Goal: Task Accomplishment & Management: Manage account settings

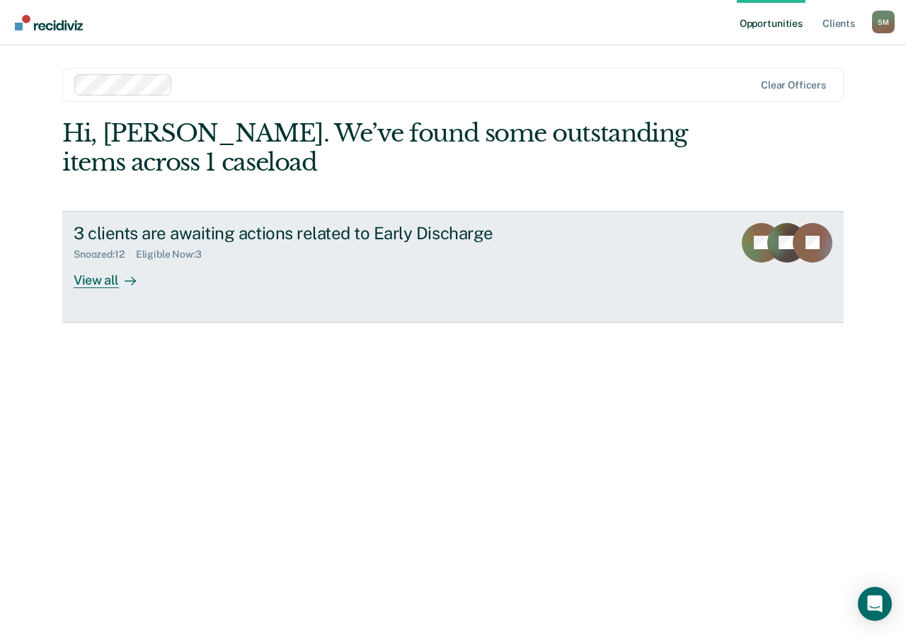
click at [102, 278] on div "View all" at bounding box center [113, 274] width 79 height 28
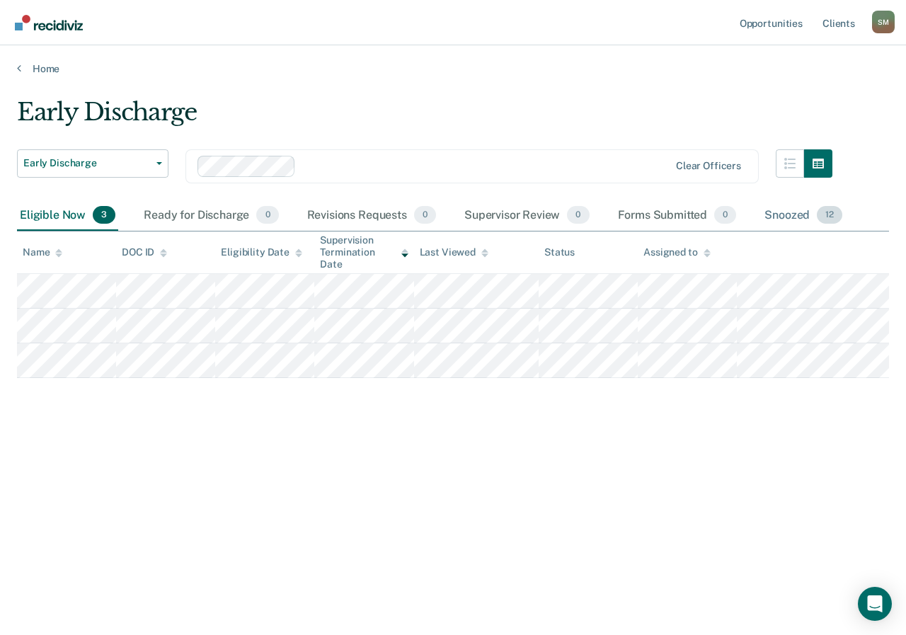
click at [779, 215] on div "Snoozed 12" at bounding box center [803, 215] width 84 height 31
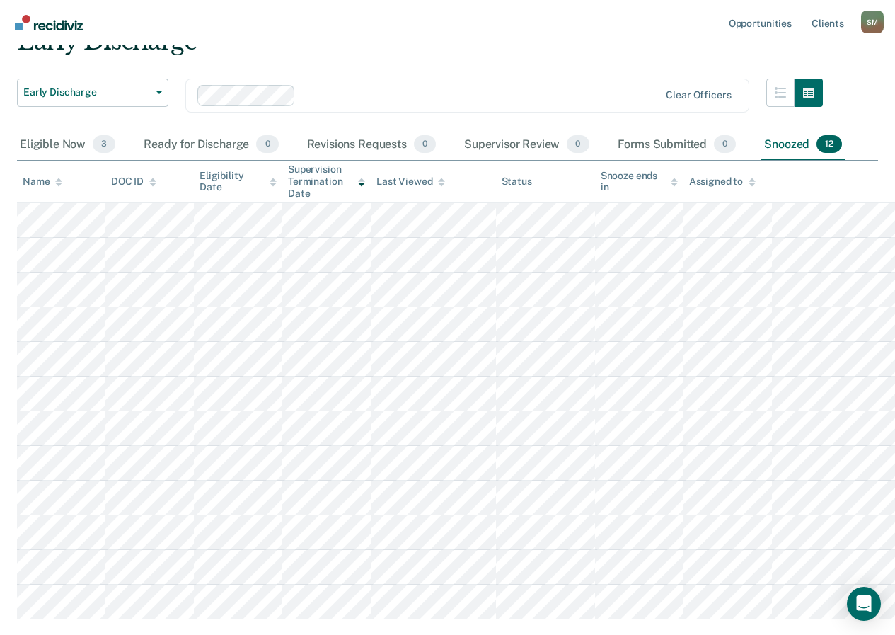
scroll to position [142, 0]
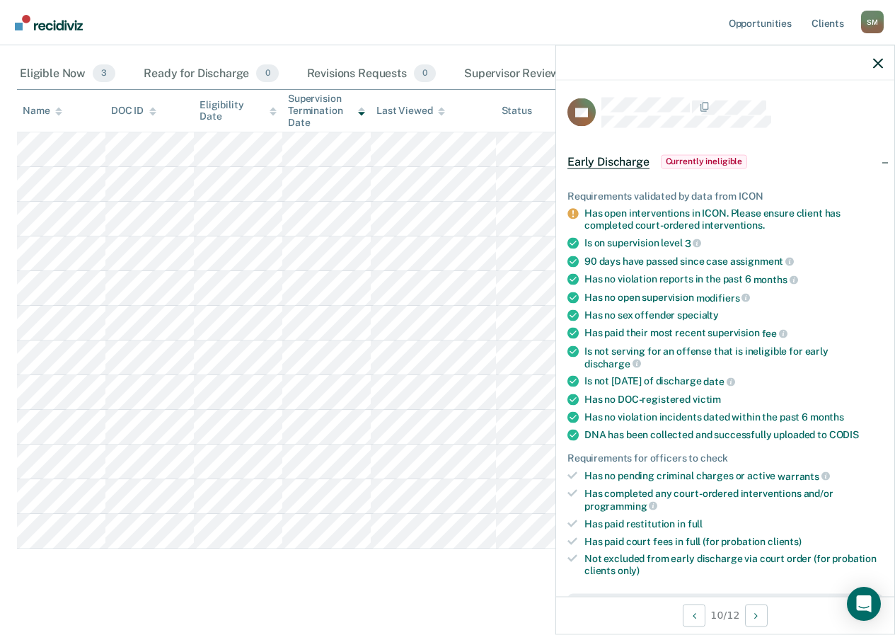
click at [611, 160] on span "Early Discharge" at bounding box center [609, 161] width 82 height 14
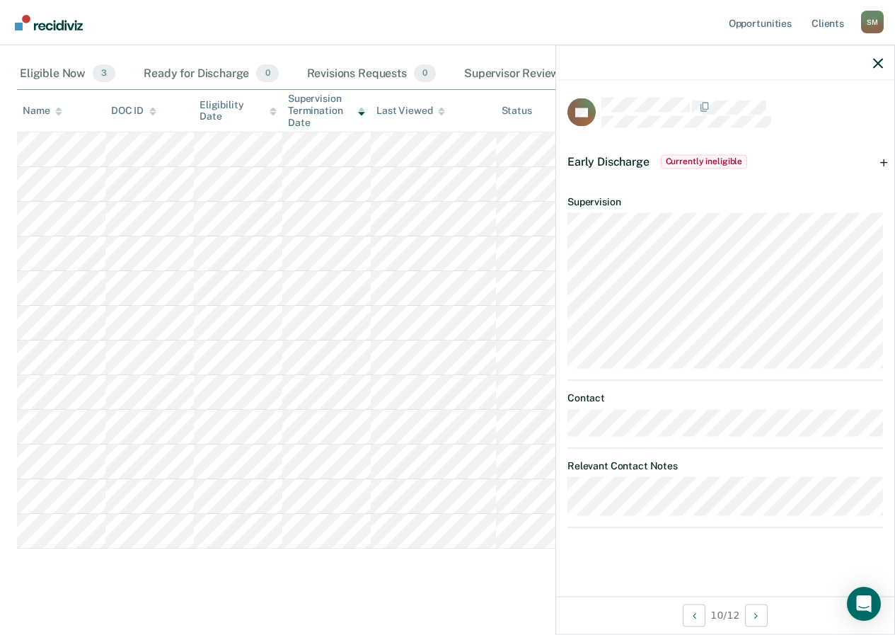
click at [884, 159] on div "Early Discharge Currently ineligible" at bounding box center [725, 161] width 338 height 45
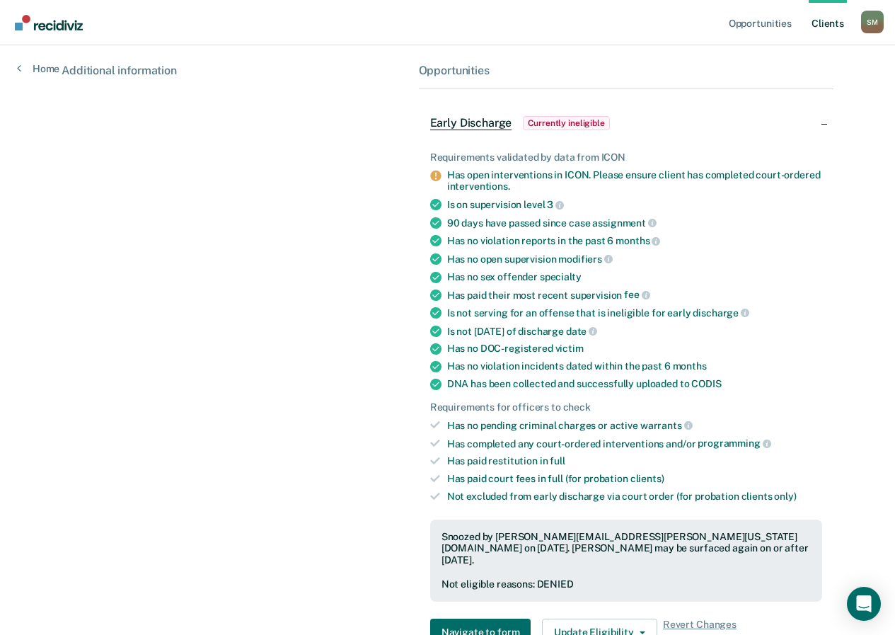
scroll to position [283, 0]
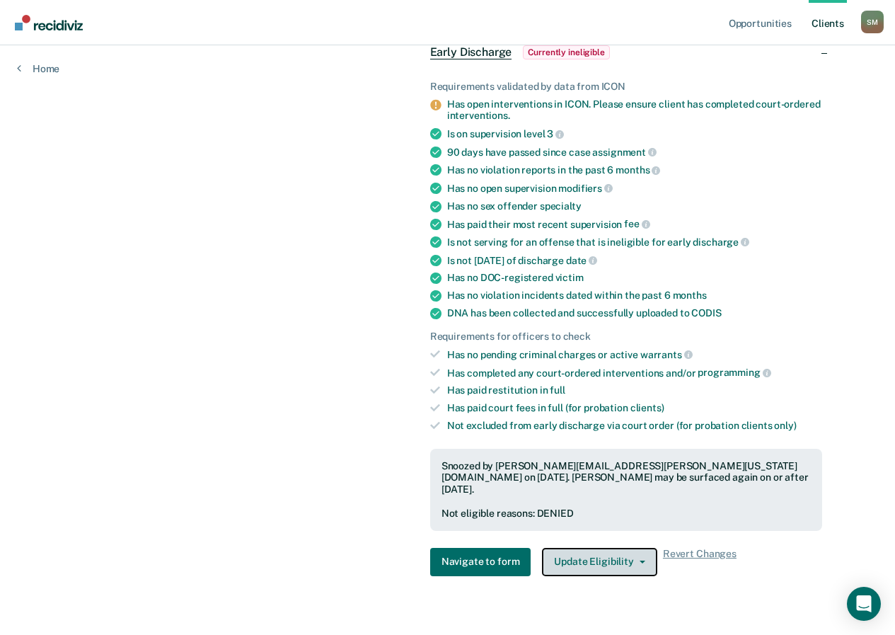
click at [582, 549] on button "Update Eligibility" at bounding box center [599, 562] width 115 height 28
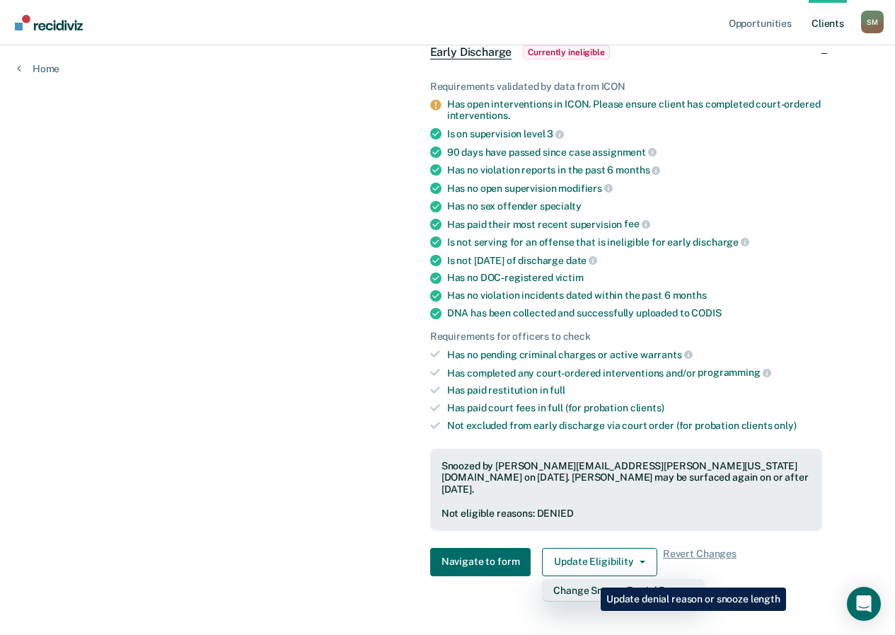
click at [590, 579] on button "Change Snooze/Denial Reason" at bounding box center [623, 590] width 162 height 23
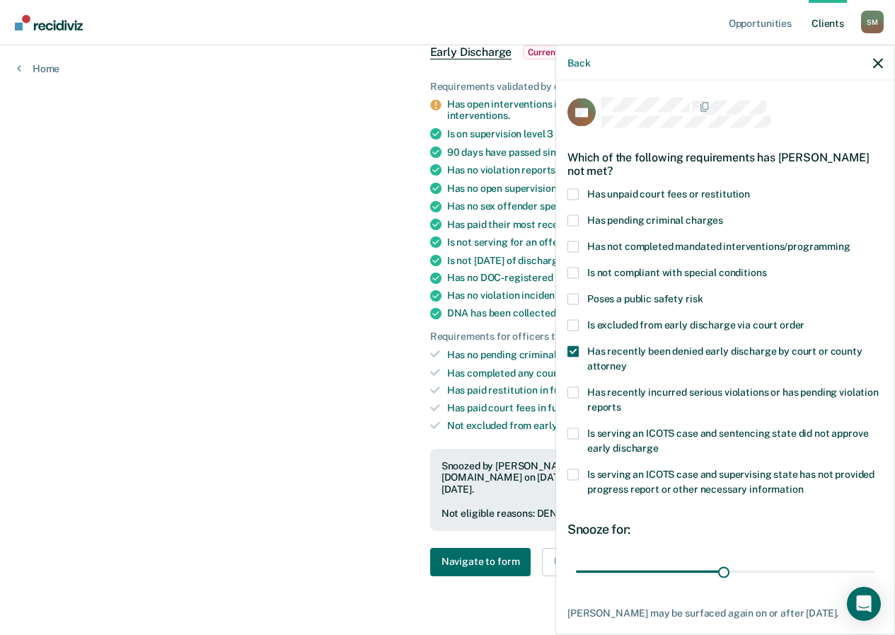
click at [878, 54] on div "Back" at bounding box center [725, 62] width 338 height 35
click at [876, 67] on icon "button" at bounding box center [878, 63] width 10 height 10
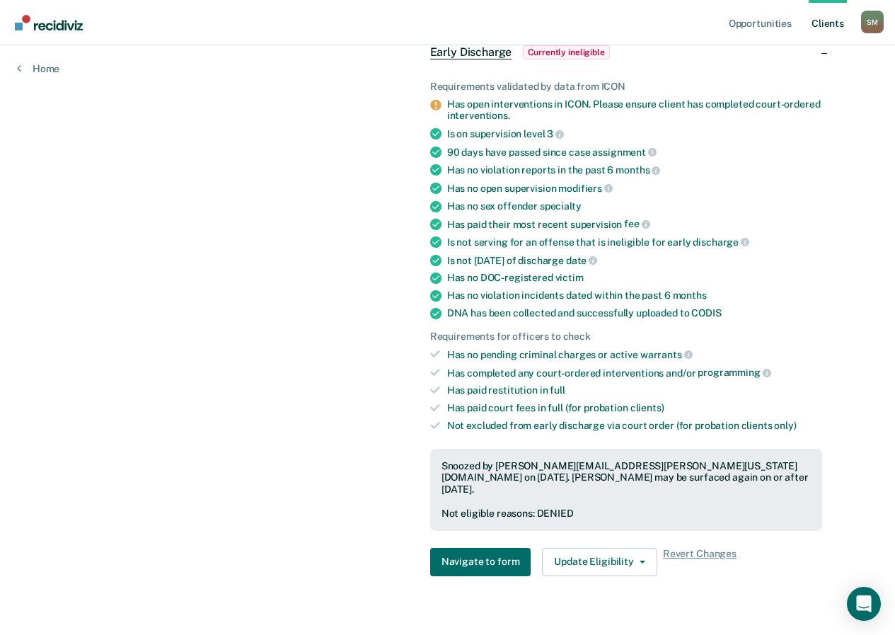
click at [823, 26] on link "Client s" at bounding box center [828, 22] width 38 height 45
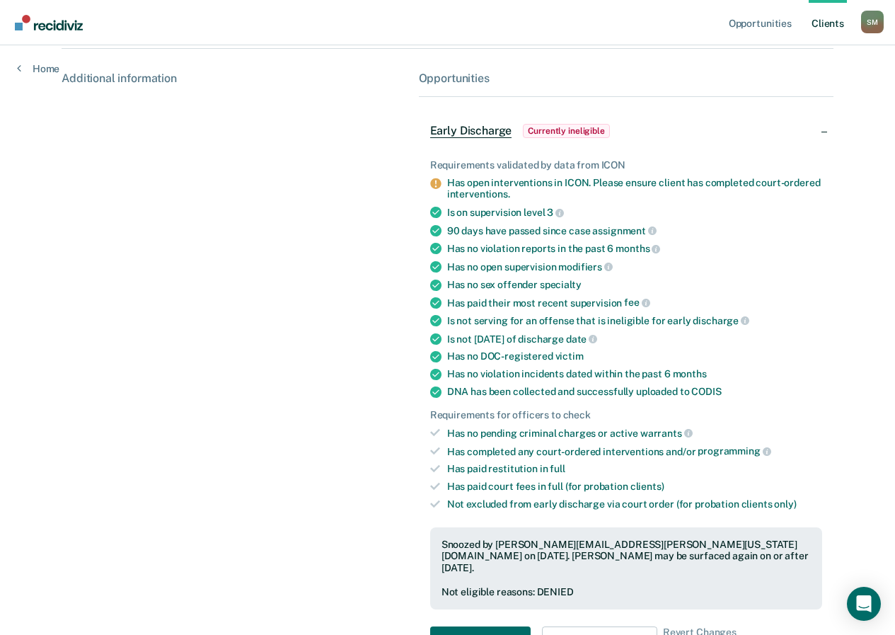
scroll to position [283, 0]
